Goal: Task Accomplishment & Management: Complete application form

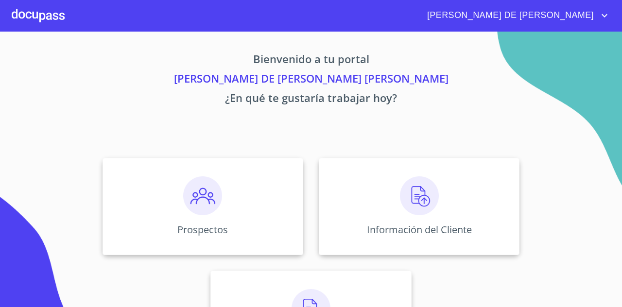
scroll to position [36, 0]
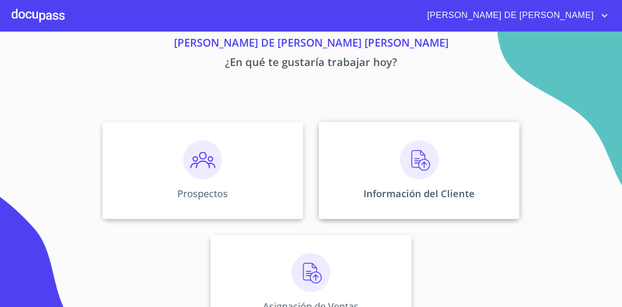
click at [429, 146] on img at bounding box center [419, 159] width 39 height 39
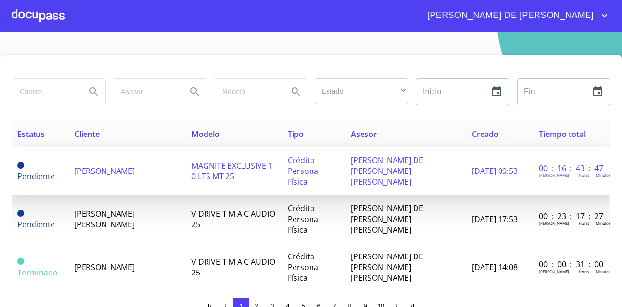
click at [82, 177] on td "[PERSON_NAME]" at bounding box center [127, 171] width 117 height 48
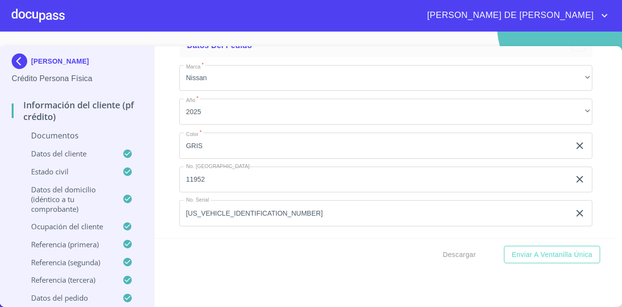
click at [311, 247] on div "Descargar Enviar a Ventanilla única" at bounding box center [385, 254] width 463 height 33
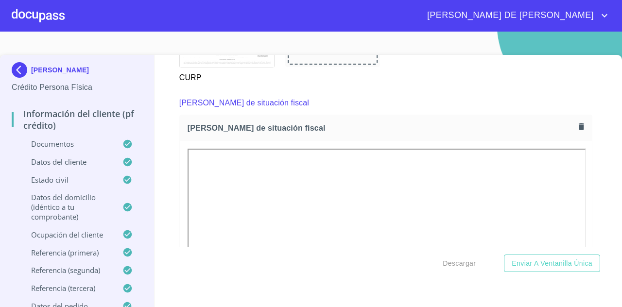
scroll to position [2572, 0]
click at [360, 128] on span "[PERSON_NAME] de situación fiscal" at bounding box center [381, 126] width 387 height 10
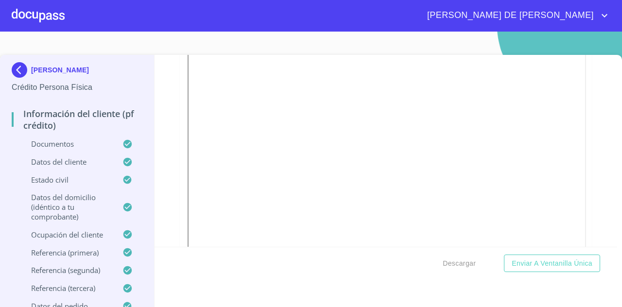
scroll to position [2714, 0]
click at [528, 262] on span "Enviar a Ventanilla única" at bounding box center [552, 263] width 81 height 12
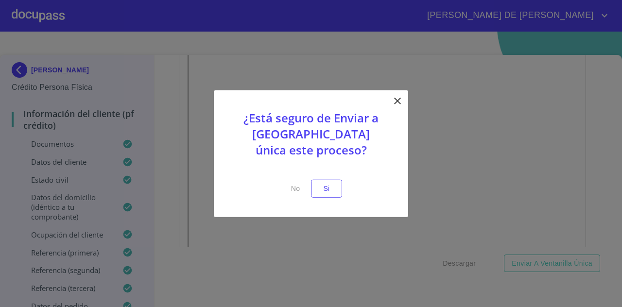
click at [399, 99] on icon at bounding box center [397, 101] width 7 height 7
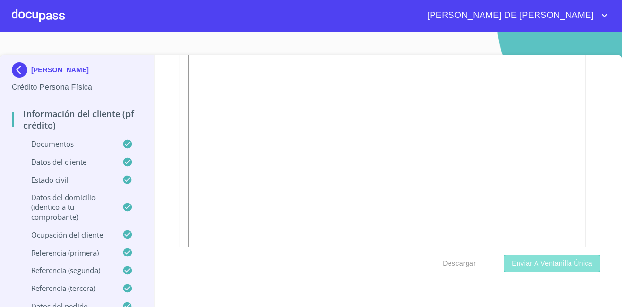
click at [522, 261] on span "Enviar a Ventanilla única" at bounding box center [552, 263] width 81 height 12
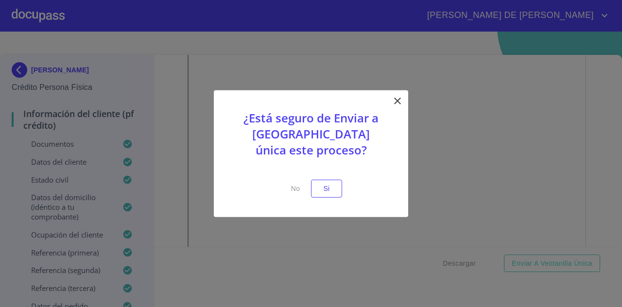
click at [391, 97] on div "¿Está seguro de Enviar a [GEOGRAPHIC_DATA] única este proceso? No Si" at bounding box center [311, 153] width 194 height 127
click at [332, 190] on span "Si" at bounding box center [327, 189] width 16 height 12
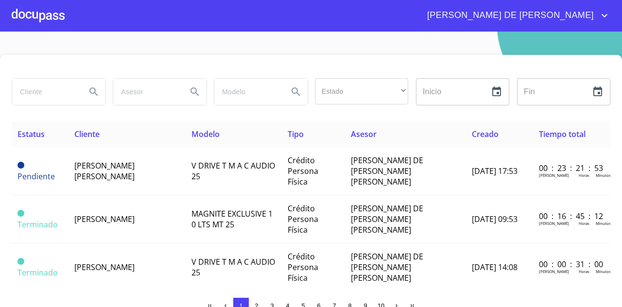
click at [594, 18] on span "[PERSON_NAME] DE [PERSON_NAME]" at bounding box center [509, 16] width 179 height 16
click at [588, 25] on li "Salir" at bounding box center [595, 20] width 32 height 17
